Goal: Task Accomplishment & Management: Use online tool/utility

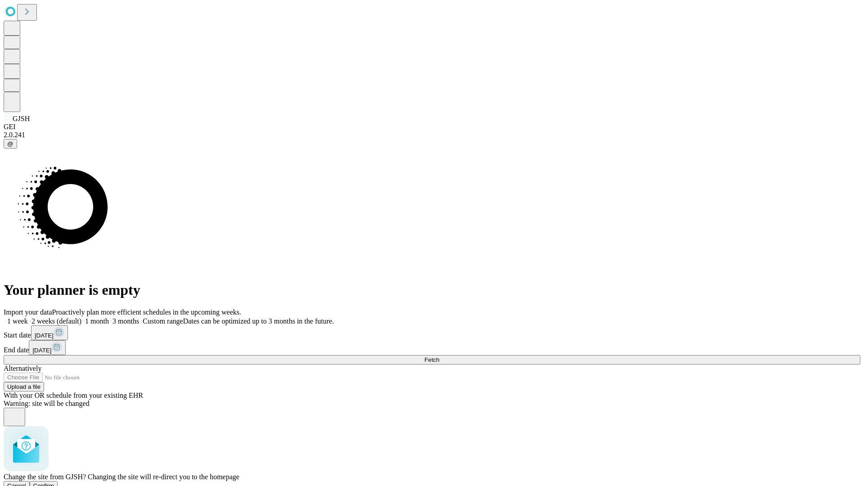
click at [54, 483] on span "Confirm" at bounding box center [43, 486] width 21 height 7
click at [28, 317] on label "1 week" at bounding box center [16, 321] width 24 height 8
click at [439, 357] on span "Fetch" at bounding box center [432, 360] width 15 height 7
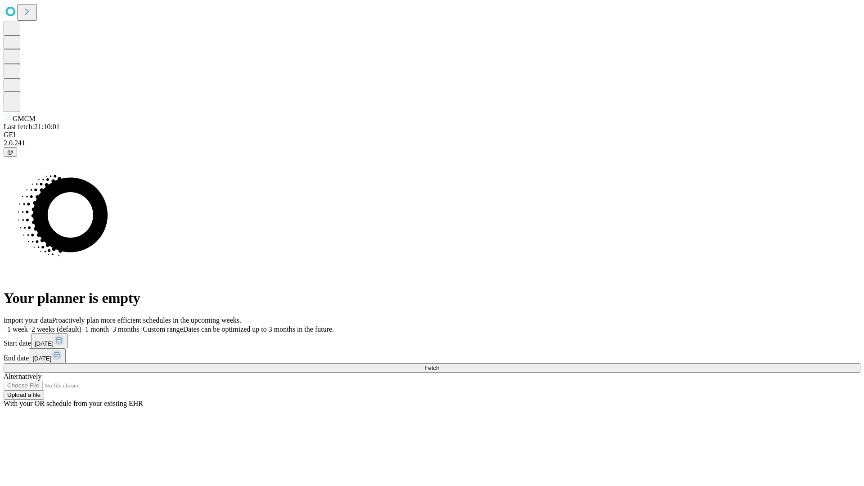
click at [28, 326] on label "1 week" at bounding box center [16, 330] width 24 height 8
click at [439, 365] on span "Fetch" at bounding box center [432, 368] width 15 height 7
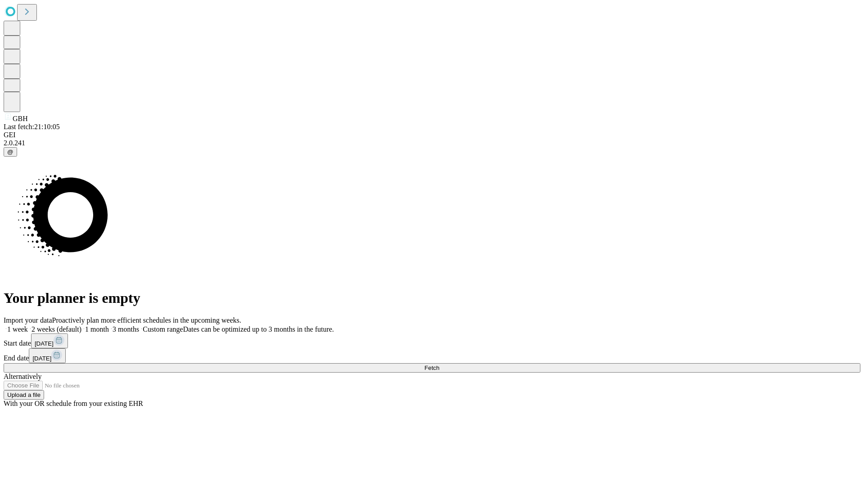
click at [28, 326] on label "1 week" at bounding box center [16, 330] width 24 height 8
click at [439, 365] on span "Fetch" at bounding box center [432, 368] width 15 height 7
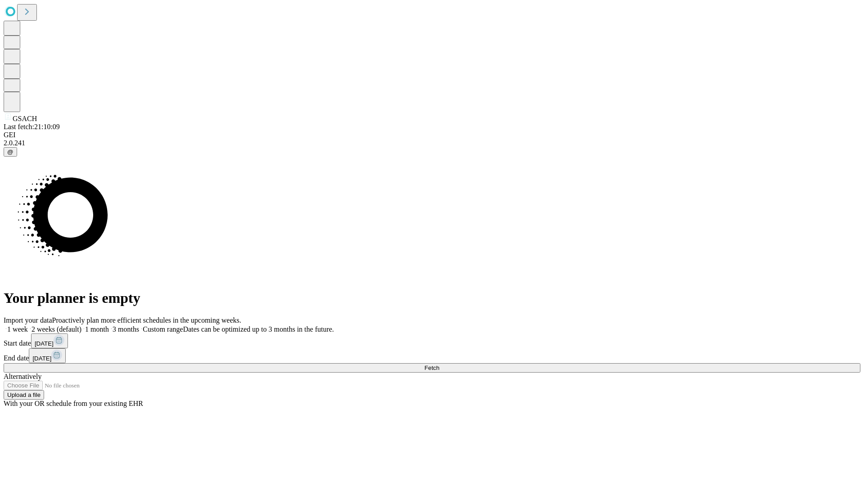
click at [439, 365] on span "Fetch" at bounding box center [432, 368] width 15 height 7
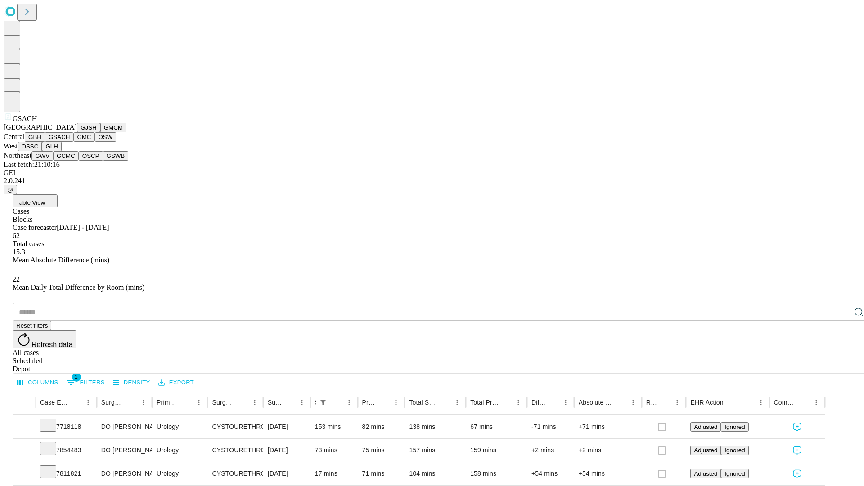
click at [73, 142] on button "GMC" at bounding box center [83, 136] width 21 height 9
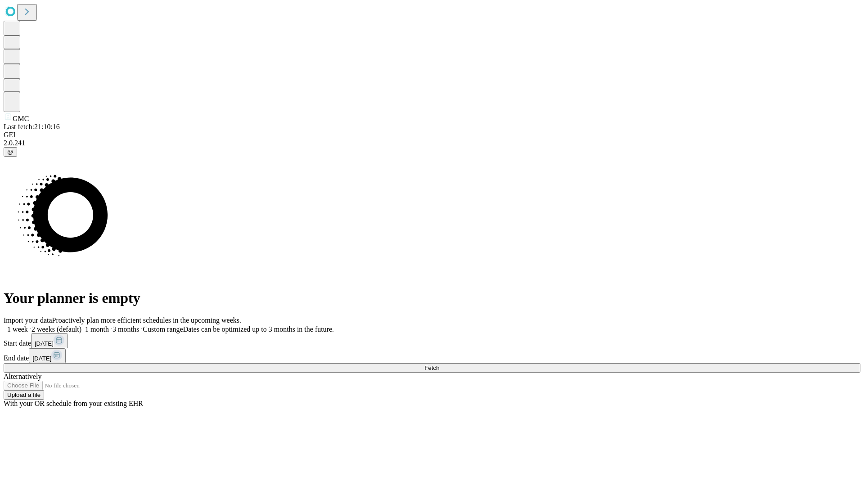
click at [28, 326] on label "1 week" at bounding box center [16, 330] width 24 height 8
click at [439, 365] on span "Fetch" at bounding box center [432, 368] width 15 height 7
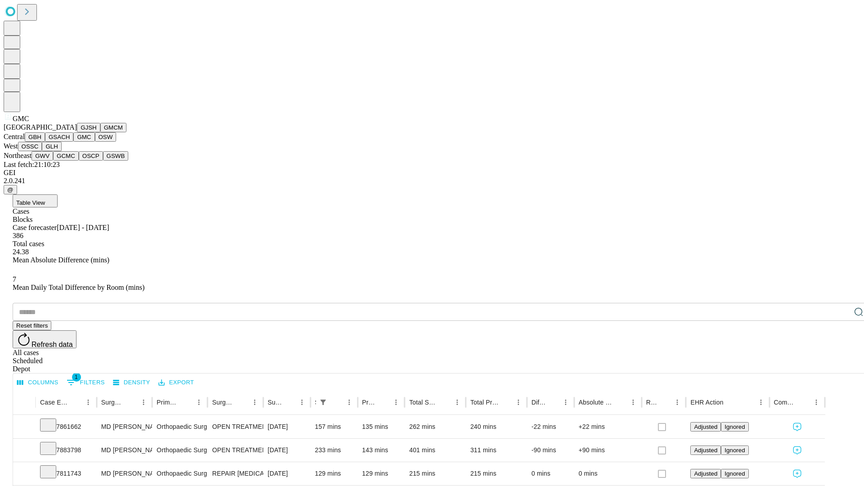
click at [95, 142] on button "OSW" at bounding box center [106, 136] width 22 height 9
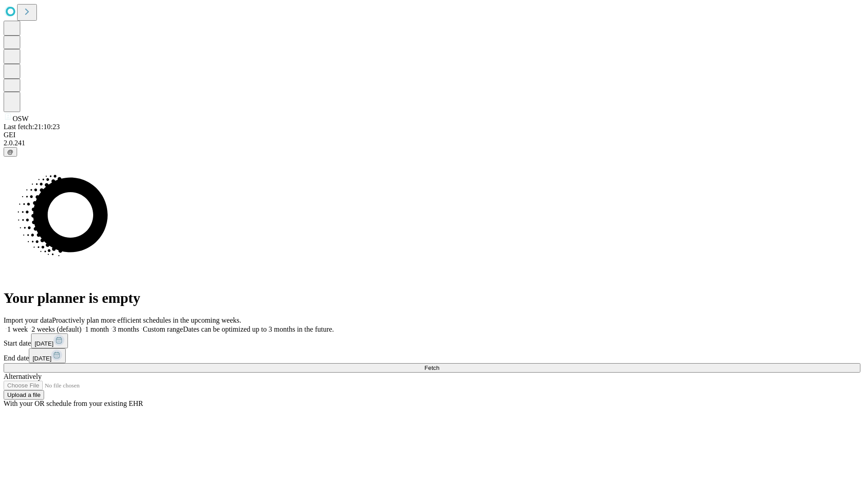
click at [28, 326] on label "1 week" at bounding box center [16, 330] width 24 height 8
click at [439, 365] on span "Fetch" at bounding box center [432, 368] width 15 height 7
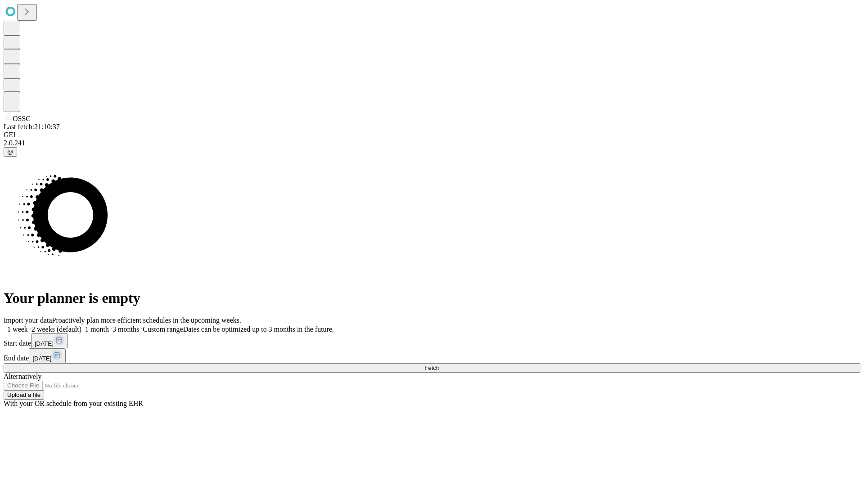
click at [439, 365] on span "Fetch" at bounding box center [432, 368] width 15 height 7
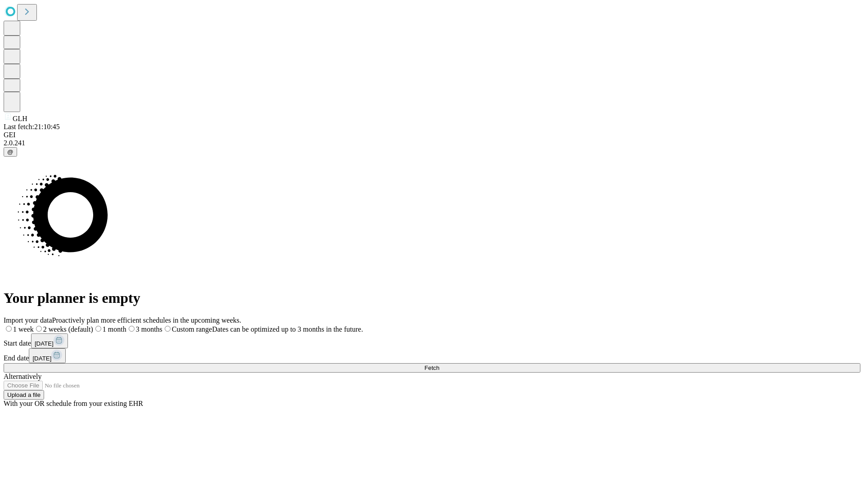
click at [34, 326] on label "1 week" at bounding box center [19, 330] width 30 height 8
click at [439, 365] on span "Fetch" at bounding box center [432, 368] width 15 height 7
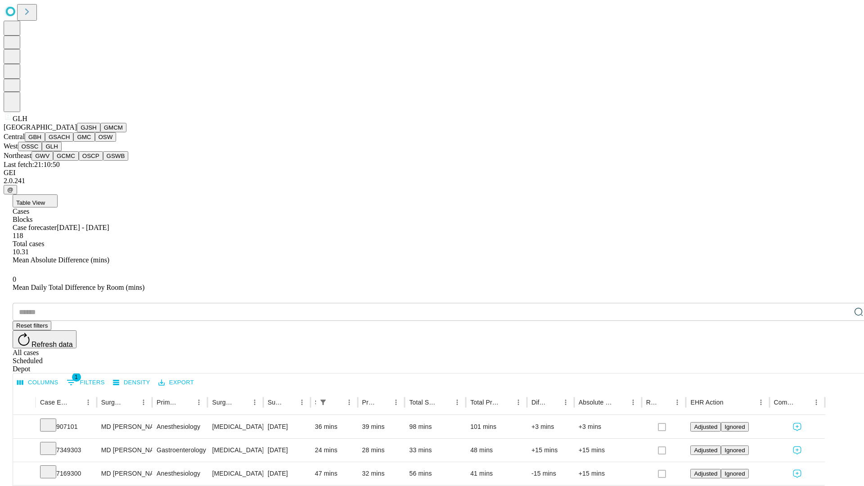
click at [53, 161] on button "GWV" at bounding box center [43, 155] width 22 height 9
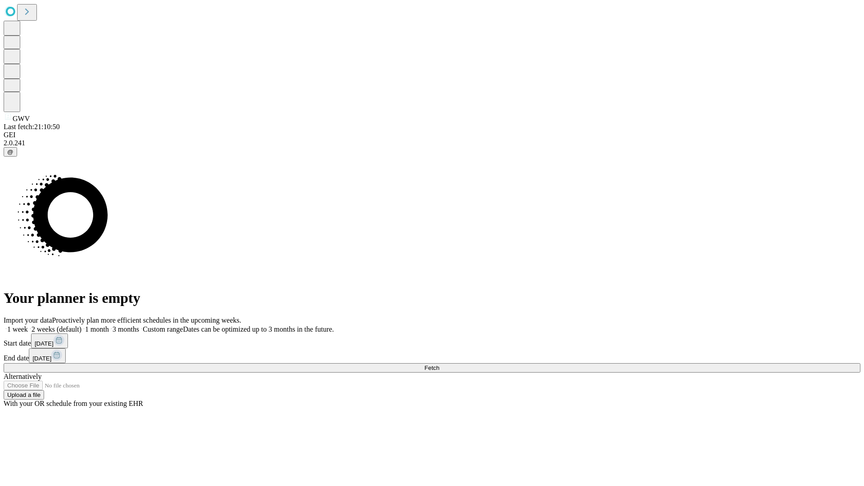
click at [28, 326] on label "1 week" at bounding box center [16, 330] width 24 height 8
click at [439, 365] on span "Fetch" at bounding box center [432, 368] width 15 height 7
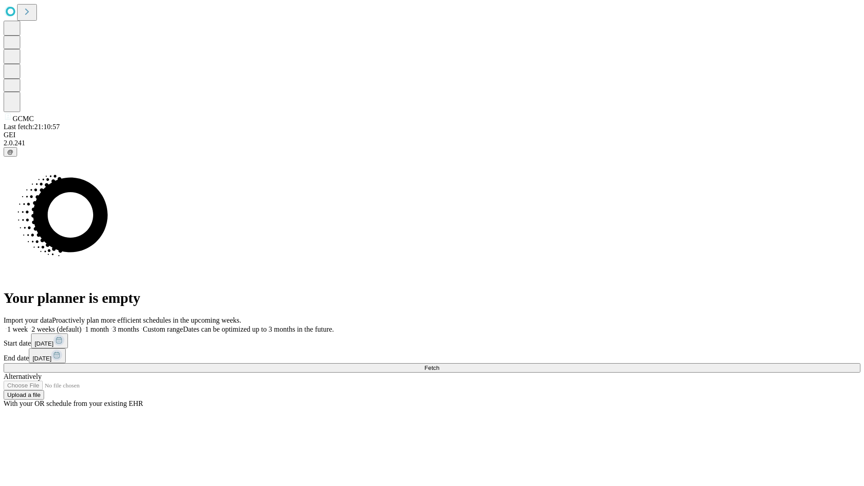
click at [28, 326] on label "1 week" at bounding box center [16, 330] width 24 height 8
click at [439, 365] on span "Fetch" at bounding box center [432, 368] width 15 height 7
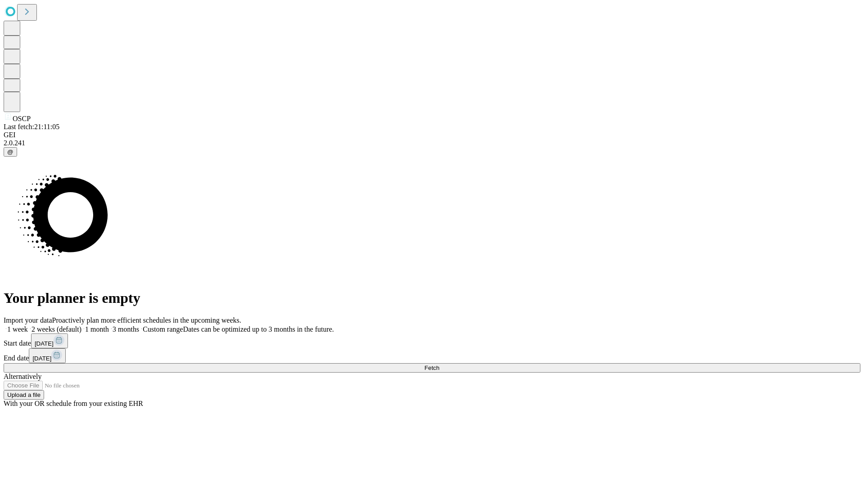
click at [28, 326] on label "1 week" at bounding box center [16, 330] width 24 height 8
click at [439, 365] on span "Fetch" at bounding box center [432, 368] width 15 height 7
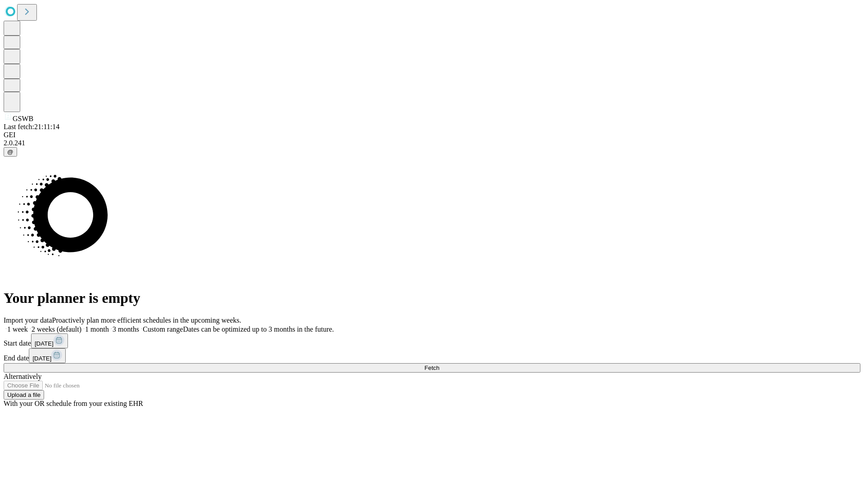
click at [28, 326] on label "1 week" at bounding box center [16, 330] width 24 height 8
click at [439, 365] on span "Fetch" at bounding box center [432, 368] width 15 height 7
